Goal: Task Accomplishment & Management: Complete application form

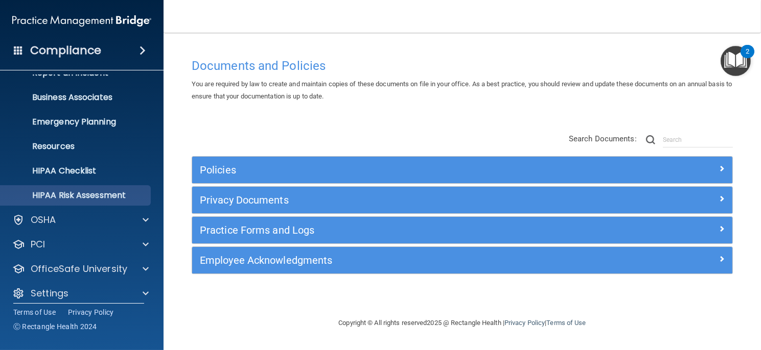
scroll to position [73, 0]
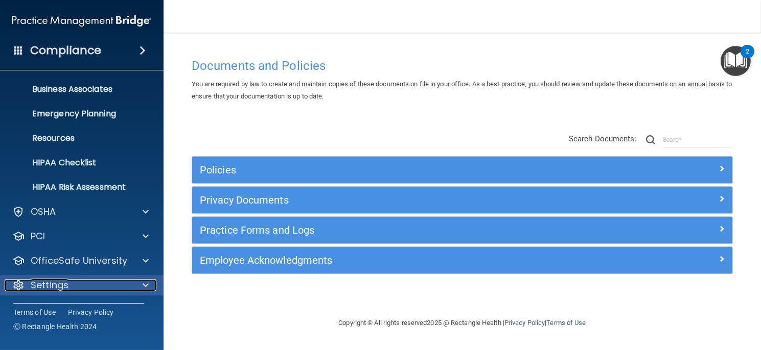
click at [98, 280] on div "Settings" at bounding box center [68, 285] width 127 height 12
click at [100, 286] on div "Settings" at bounding box center [68, 285] width 127 height 12
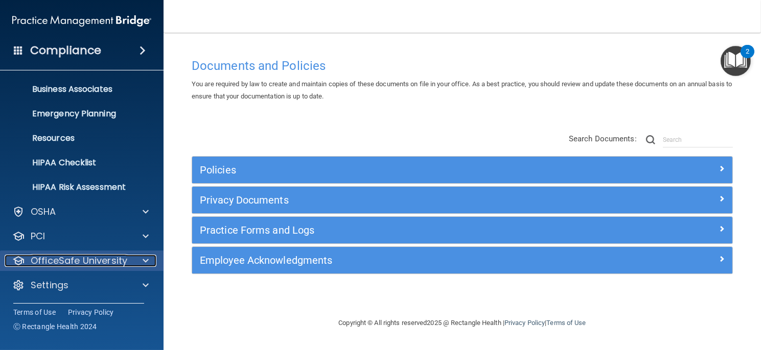
click at [108, 262] on p "OfficeSafe University" at bounding box center [79, 261] width 97 height 12
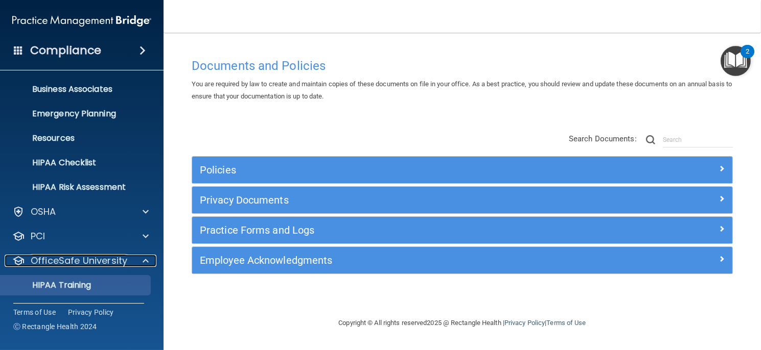
scroll to position [146, 0]
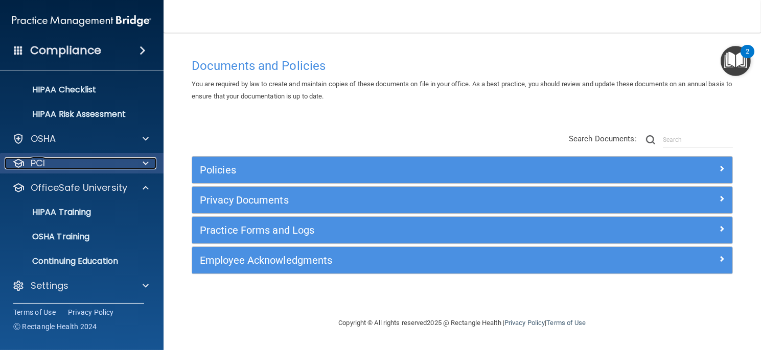
click at [127, 160] on div "PCI" at bounding box center [68, 163] width 127 height 12
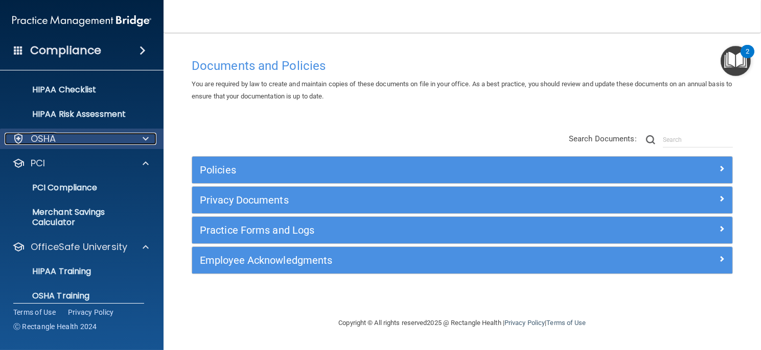
click at [136, 141] on div at bounding box center [144, 139] width 26 height 12
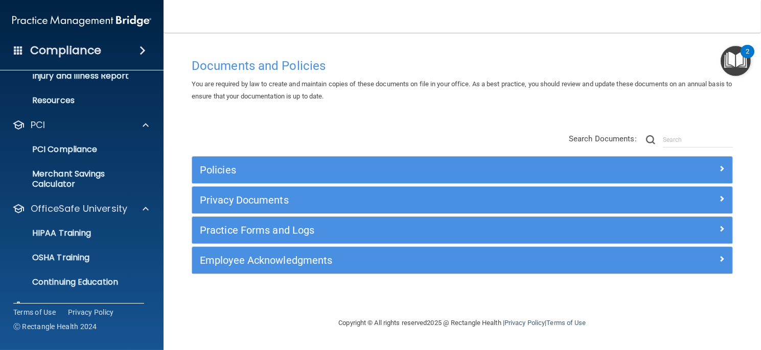
scroll to position [328, 0]
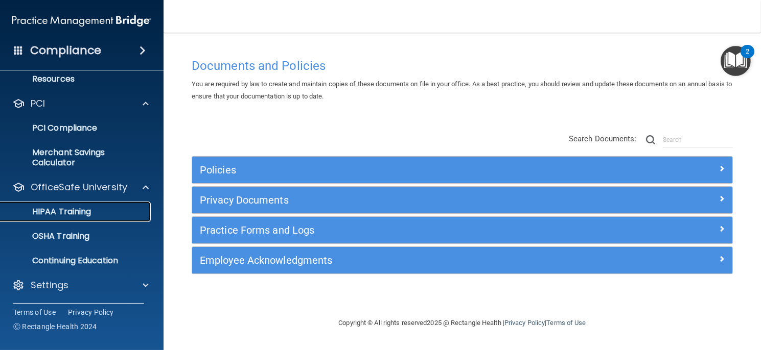
click at [82, 208] on p "HIPAA Training" at bounding box center [49, 212] width 84 height 10
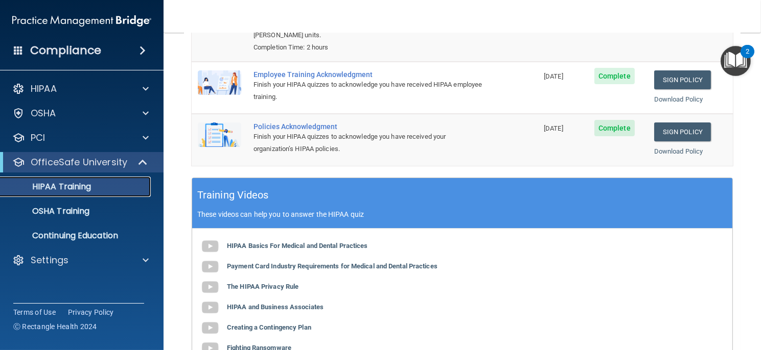
scroll to position [153, 0]
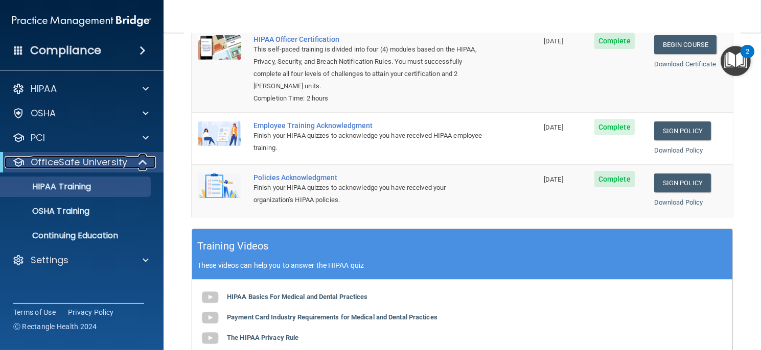
click at [105, 158] on p "OfficeSafe University" at bounding box center [79, 162] width 97 height 12
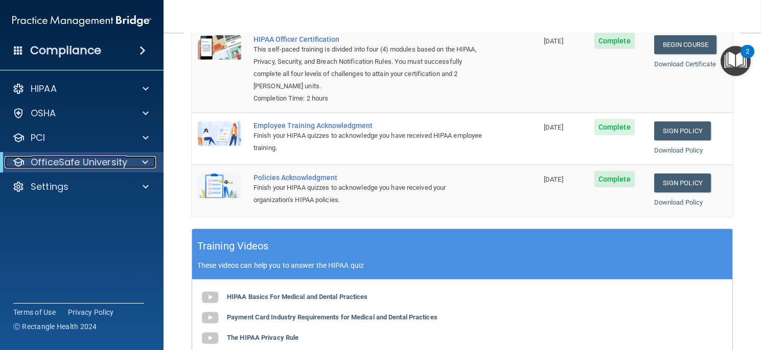
click at [105, 158] on p "OfficeSafe University" at bounding box center [79, 162] width 97 height 12
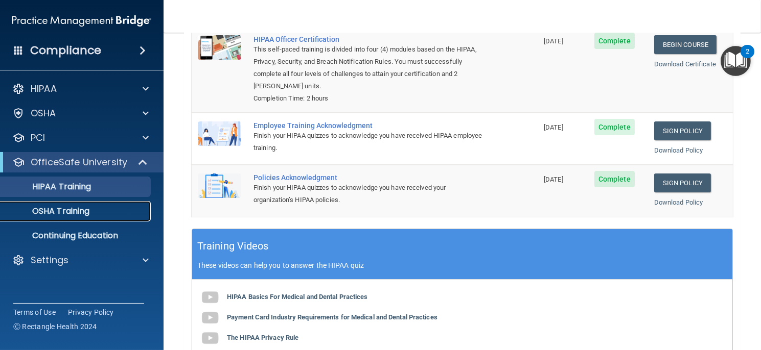
click at [91, 211] on div "OSHA Training" at bounding box center [76, 211] width 139 height 10
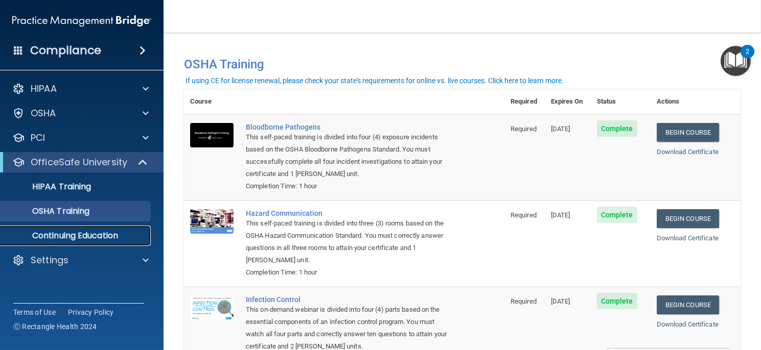
click at [92, 234] on p "Continuing Education" at bounding box center [76, 236] width 139 height 10
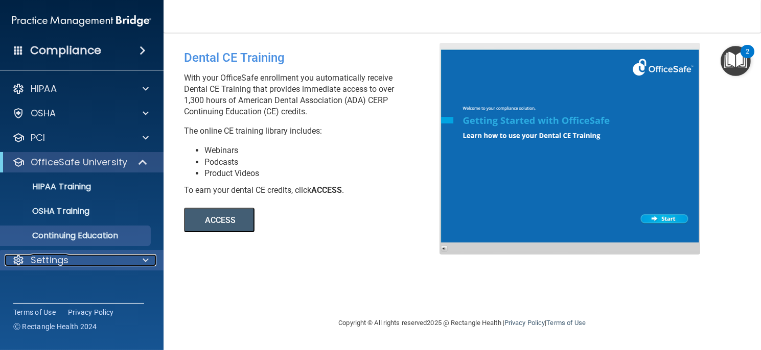
click at [56, 260] on p "Settings" at bounding box center [50, 260] width 38 height 12
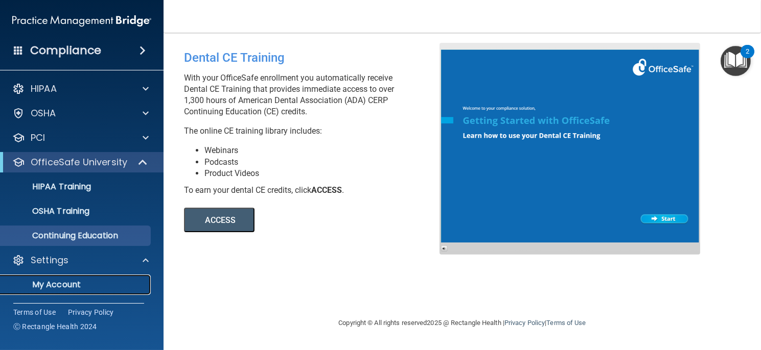
click at [60, 285] on p "My Account" at bounding box center [76, 285] width 139 height 10
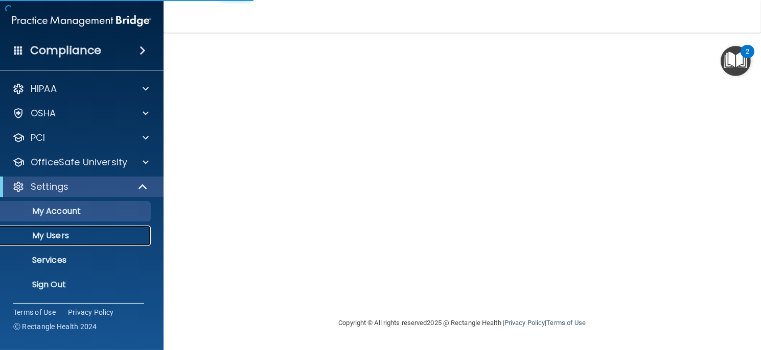
click at [59, 236] on p "My Users" at bounding box center [76, 236] width 139 height 10
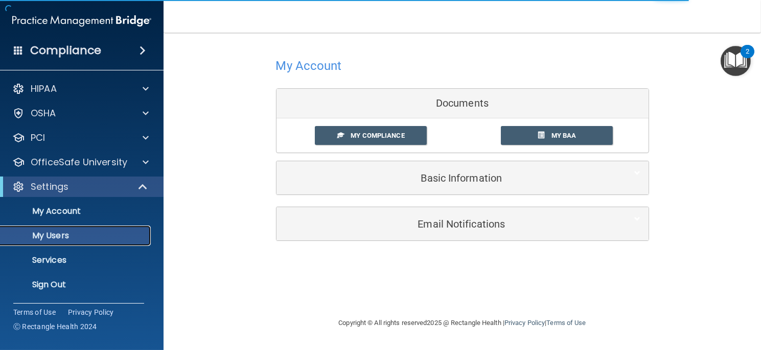
select select "20"
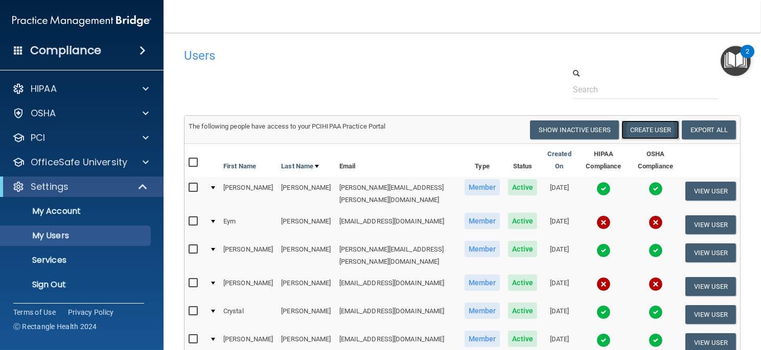
click at [639, 127] on button "Create User" at bounding box center [650, 130] width 58 height 19
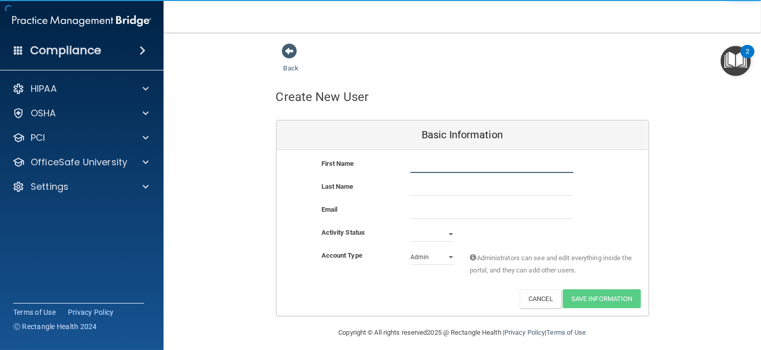
click at [419, 167] on input "text" at bounding box center [491, 165] width 163 height 15
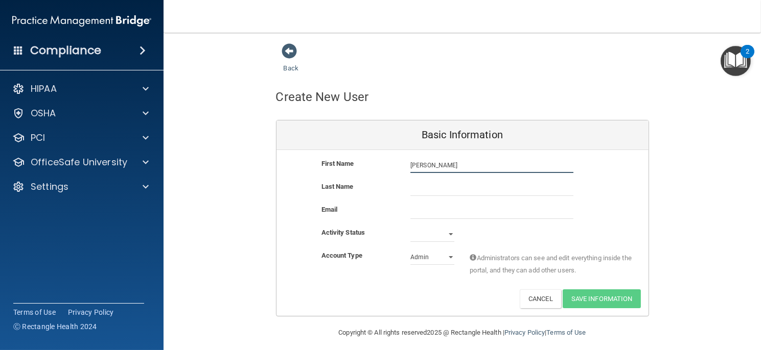
type input "[PERSON_NAME]"
click at [425, 184] on input "text" at bounding box center [491, 188] width 163 height 15
type input "[PERSON_NAME]"
click at [419, 209] on input "email" at bounding box center [491, 211] width 163 height 15
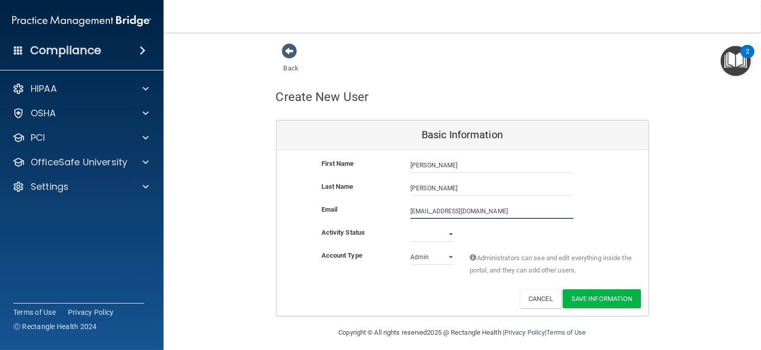
type input "[EMAIL_ADDRESS][DOMAIN_NAME]"
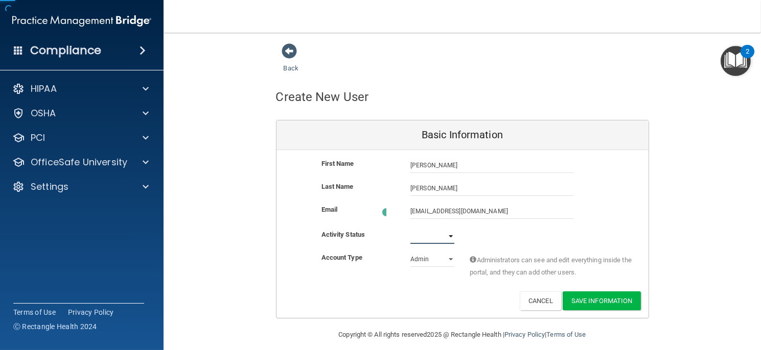
click at [447, 234] on select "Active Inactive" at bounding box center [432, 236] width 44 height 15
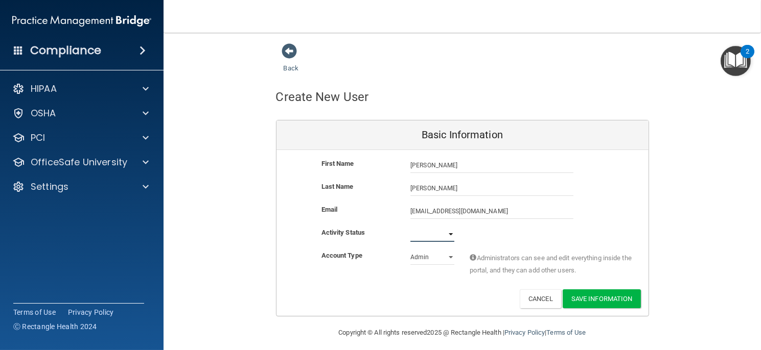
select select "active"
click at [410, 227] on select "Active Inactive" at bounding box center [432, 234] width 44 height 15
click at [447, 256] on select "Admin Member" at bounding box center [432, 257] width 44 height 15
select select "practice_member"
click at [410, 250] on select "Admin Member" at bounding box center [432, 257] width 44 height 15
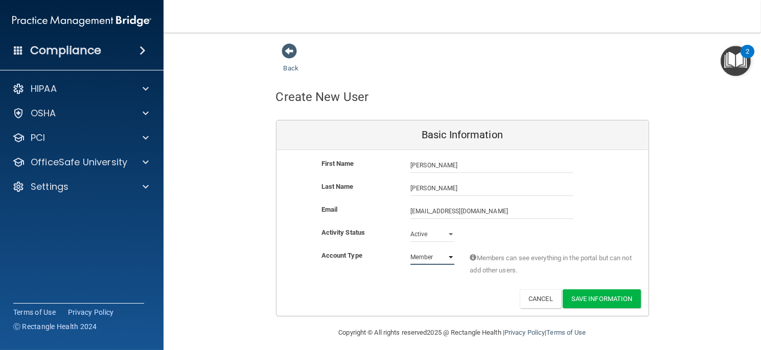
scroll to position [6, 0]
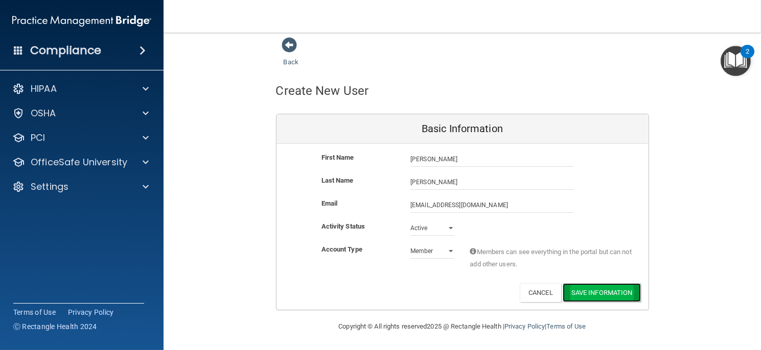
click at [577, 292] on button "Save Information" at bounding box center [601, 293] width 78 height 19
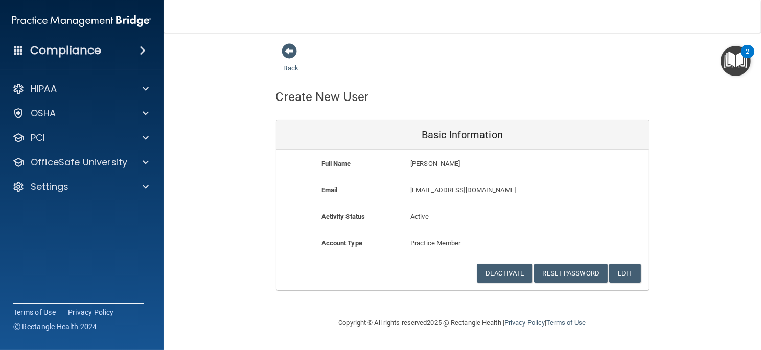
scroll to position [0, 0]
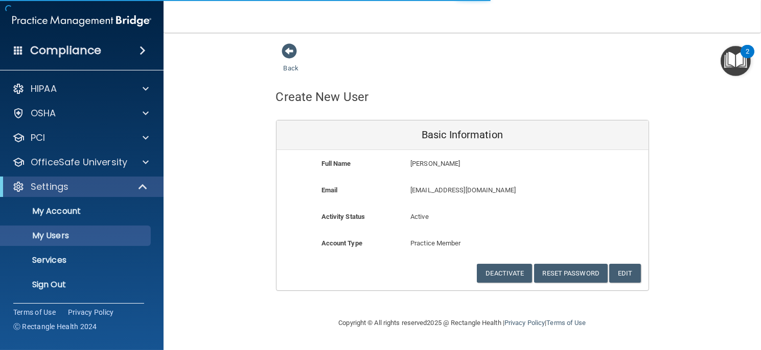
select select "20"
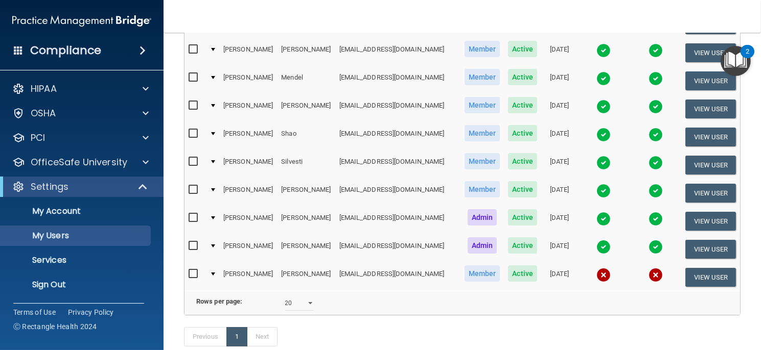
scroll to position [408, 0]
